Goal: Information Seeking & Learning: Learn about a topic

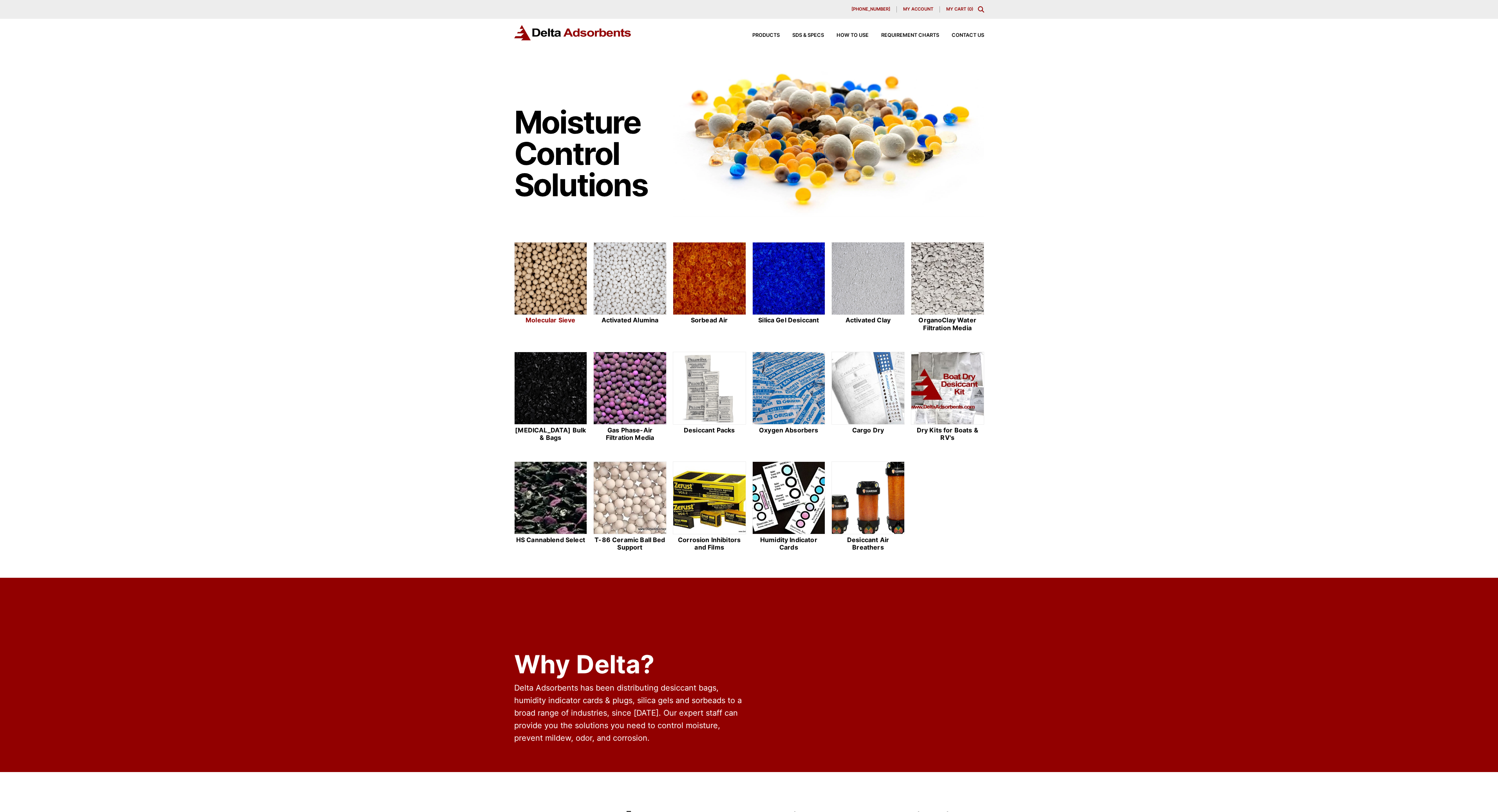
click at [572, 287] on img at bounding box center [550, 278] width 73 height 73
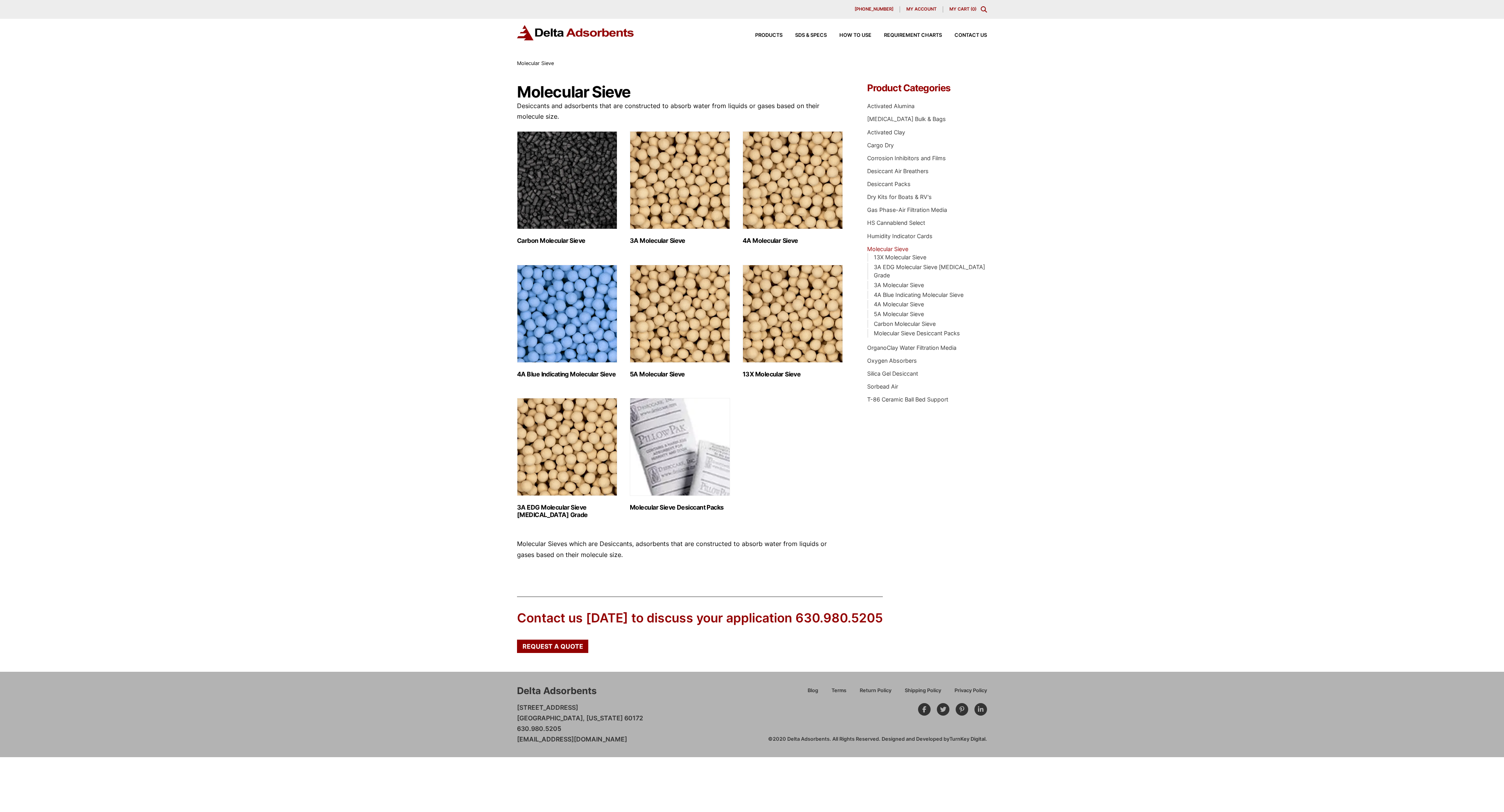
click at [579, 358] on img "Visit product category 4A Blue Indicating Molecular Sieve" at bounding box center [568, 313] width 100 height 98
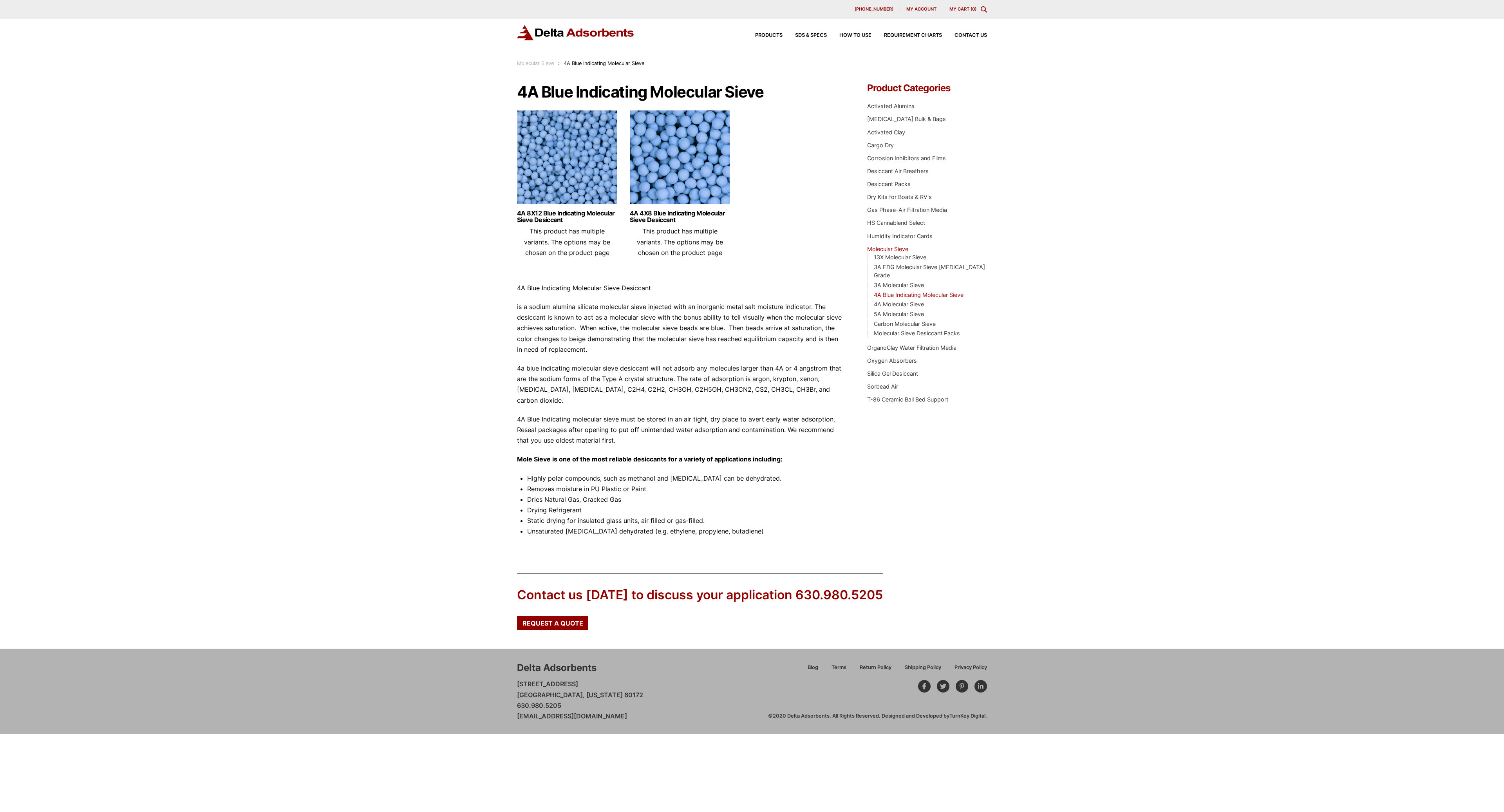
click at [824, 289] on p "4A Blue Indicating Molecular Sieve Desiccant" at bounding box center [681, 288] width 327 height 10
click at [365, 408] on div "Our website has detected that you are using an outdated browser that will preve…" at bounding box center [752, 367] width 1504 height 734
click at [418, 99] on div "Our website has detected that you are using an outdated browser that will preve…" at bounding box center [752, 367] width 1504 height 734
